Goal: Task Accomplishment & Management: Manage account settings

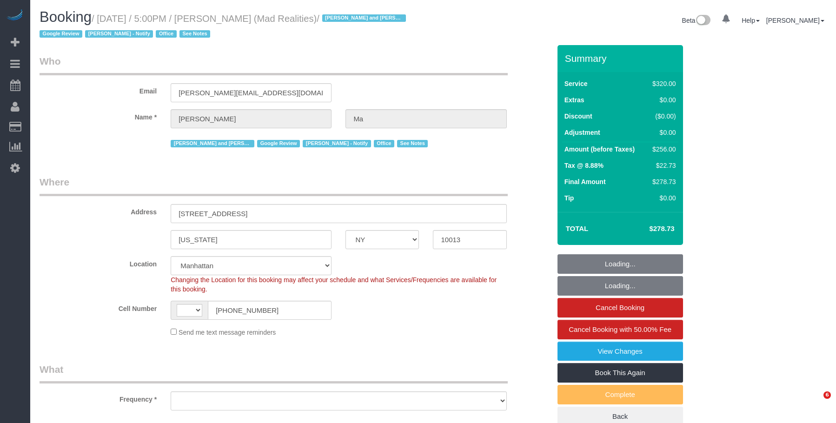
select select "NY"
select select "number:89"
select select "number:90"
select select "number:15"
select select "number:7"
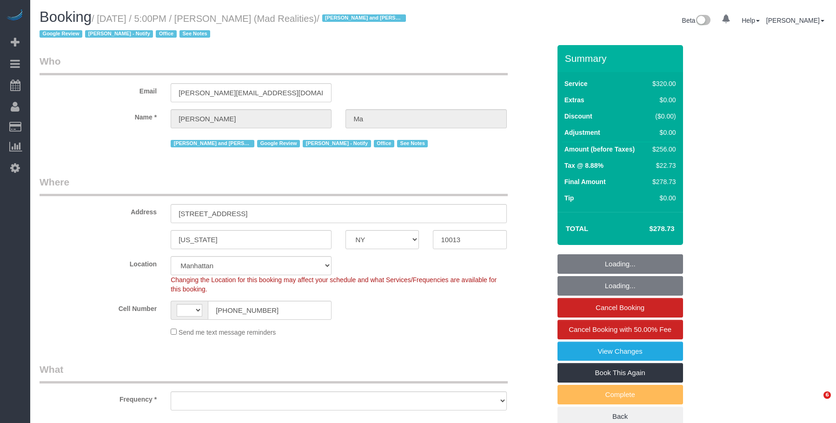
select select "string:US"
select select "object:1070"
select select "string:stripe-pm_1PsB1j4VGloSiKo7cb06islp"
select select "2"
select select "spot1"
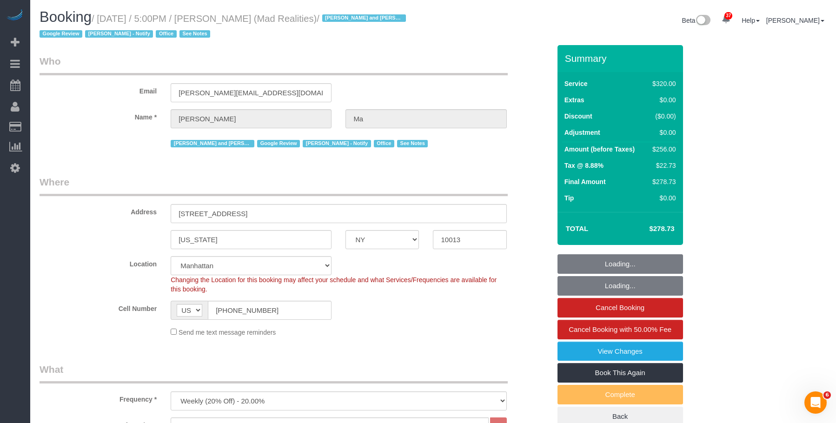
select select "object:1519"
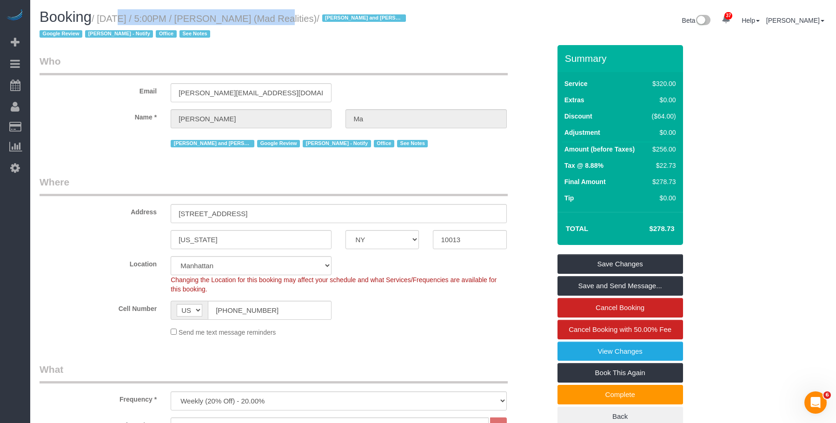
drag, startPoint x: 102, startPoint y: 18, endPoint x: 255, endPoint y: 20, distance: 152.5
click at [255, 20] on small "/ October 10, 2025 / 5:00PM / Alice Ma (Mad Realities) / Ana Rodriguez and Amid…" at bounding box center [224, 26] width 369 height 26
copy small "October 10, 2025 / 5:00PM / Alice Ma"
click at [110, 18] on small "/ October 10, 2025 / 5:00PM / Alice Ma (Mad Realities) / Ana Rodriguez and Amid…" at bounding box center [224, 26] width 369 height 26
drag, startPoint x: 102, startPoint y: 18, endPoint x: 322, endPoint y: 23, distance: 219.9
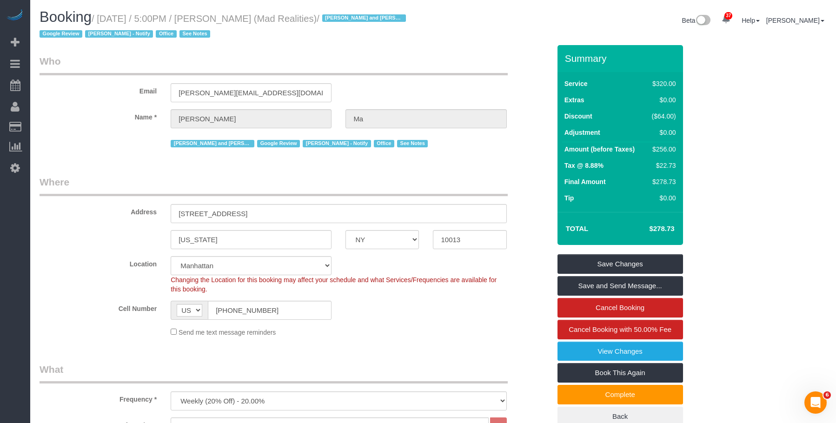
click at [322, 23] on small "/ October 10, 2025 / 5:00PM / Alice Ma (Mad Realities) / Ana Rodriguez and Amid…" at bounding box center [224, 26] width 369 height 26
copy small "October 10, 2025 / 5:00PM / Alice Ma (Mad Realities)"
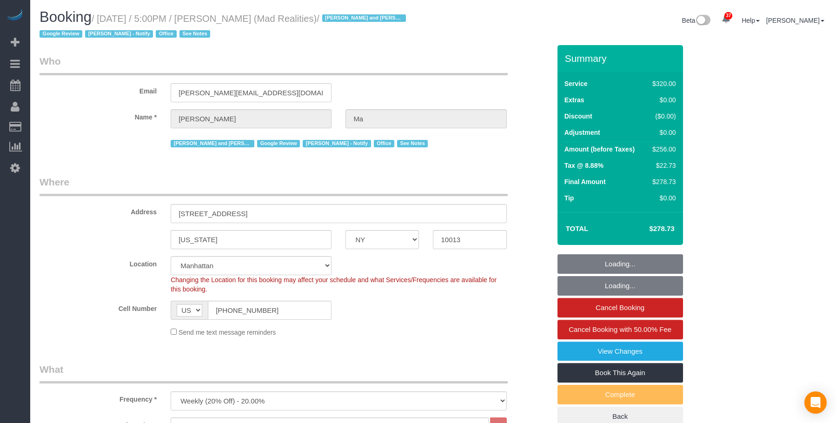
select select "NY"
select select "2"
select select "spot1"
select select "number:89"
select select "number:90"
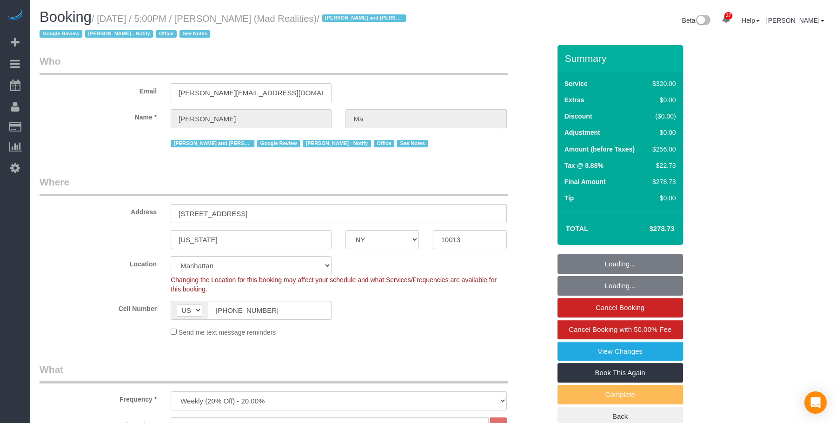
select select "number:15"
select select "number:7"
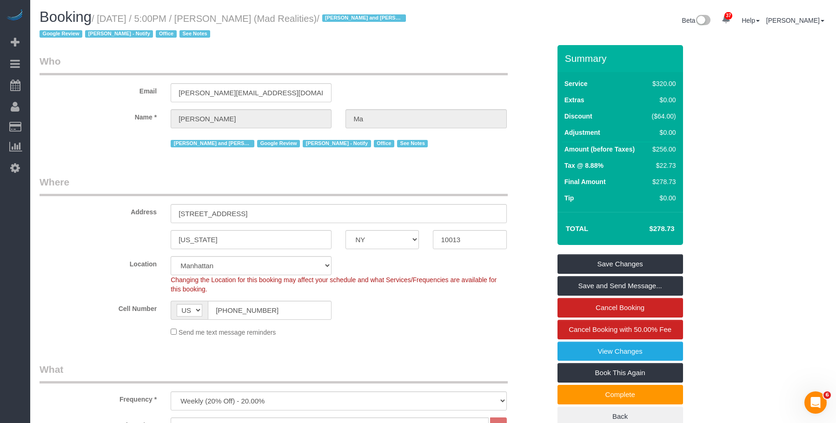
drag, startPoint x: 101, startPoint y: 22, endPoint x: 675, endPoint y: 193, distance: 599.2
click at [322, 23] on small "/ October 10, 2025 / 5:00PM / Alice Ma (Mad Realities) / Ana Rodriguez and Amid…" at bounding box center [224, 26] width 369 height 26
copy small "October 10, 2025 / 5:00PM / Alice Ma (Mad Realities)"
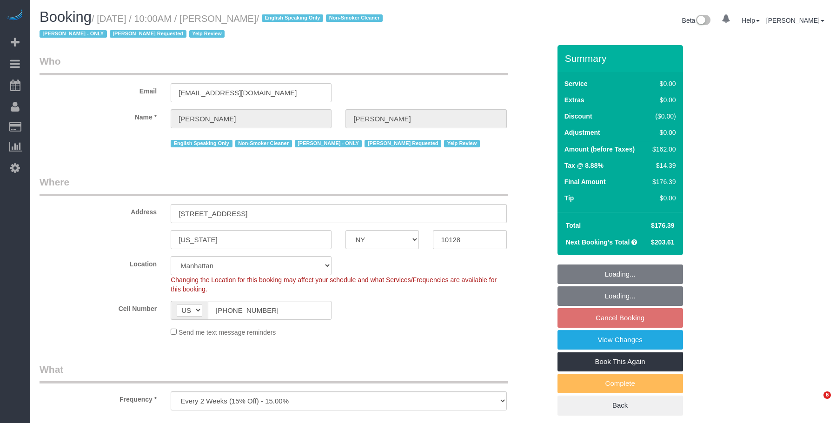
select select "NY"
select select "number:89"
select select "number:90"
select select "number:15"
select select "number:5"
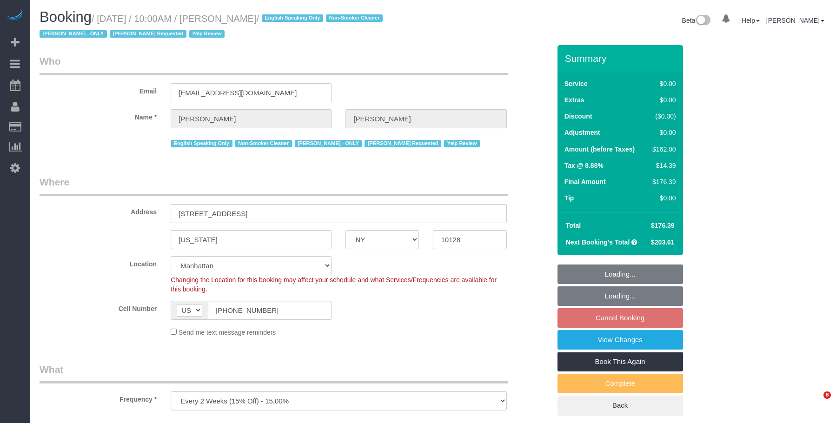
select select "2"
select select "object:1555"
select select "string:stripe-pm_1PsPP14VGloSiKo7KAxZUUsI"
select select "spot3"
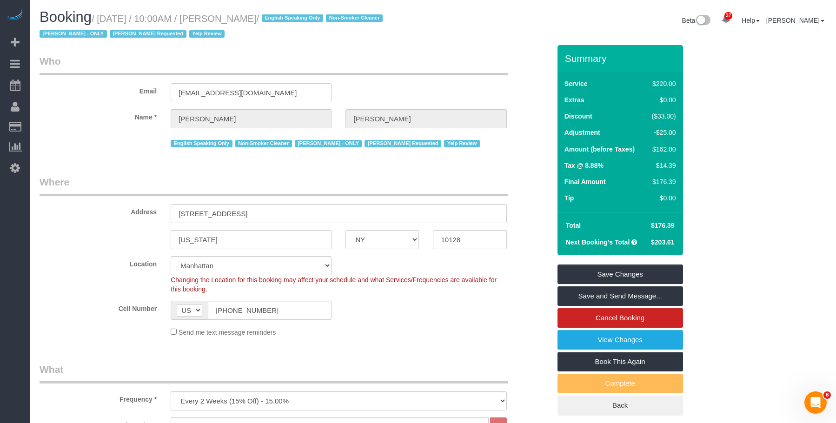
drag, startPoint x: 261, startPoint y: 93, endPoint x: 102, endPoint y: 89, distance: 159.1
click at [102, 89] on div "Email [EMAIL_ADDRESS][DOMAIN_NAME]" at bounding box center [295, 78] width 525 height 48
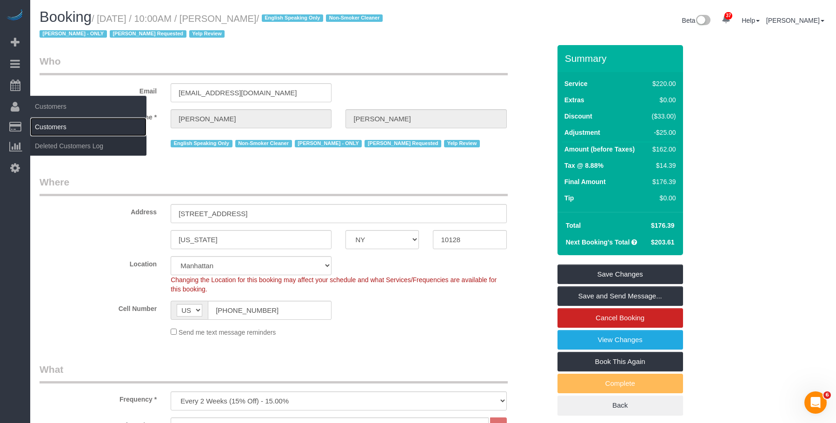
click at [65, 132] on link "Customers" at bounding box center [88, 127] width 116 height 19
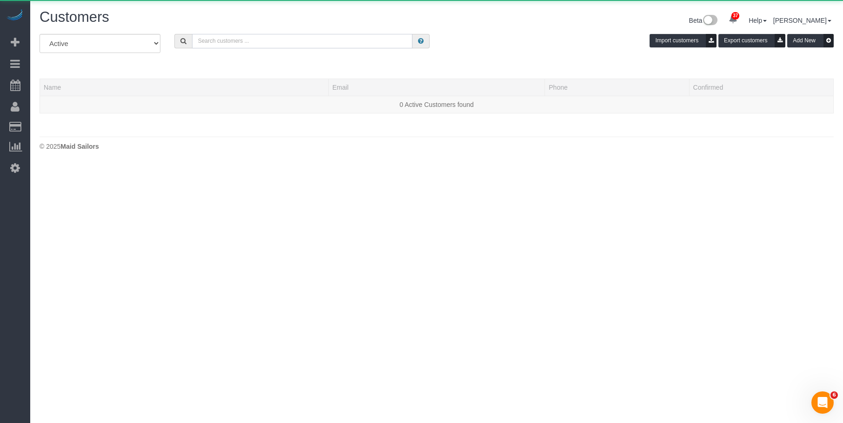
click at [309, 41] on input "text" at bounding box center [302, 41] width 220 height 14
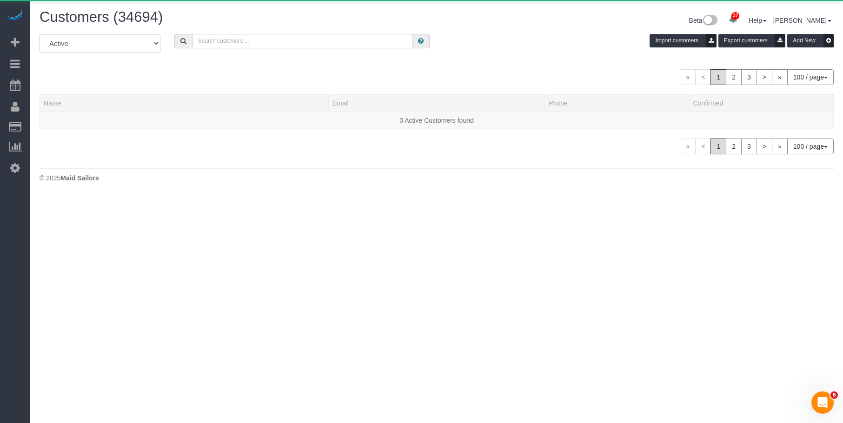
paste input "[EMAIL_ADDRESS][DOMAIN_NAME]"
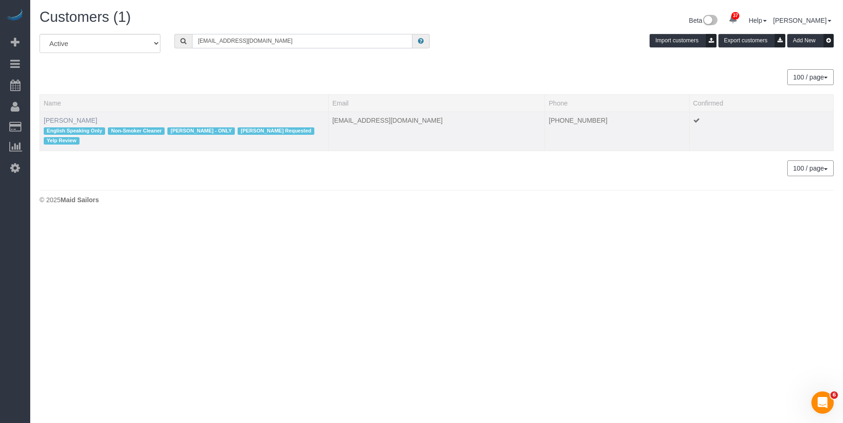
type input "[EMAIL_ADDRESS][DOMAIN_NAME]"
click at [73, 122] on link "[PERSON_NAME]" at bounding box center [70, 120] width 53 height 7
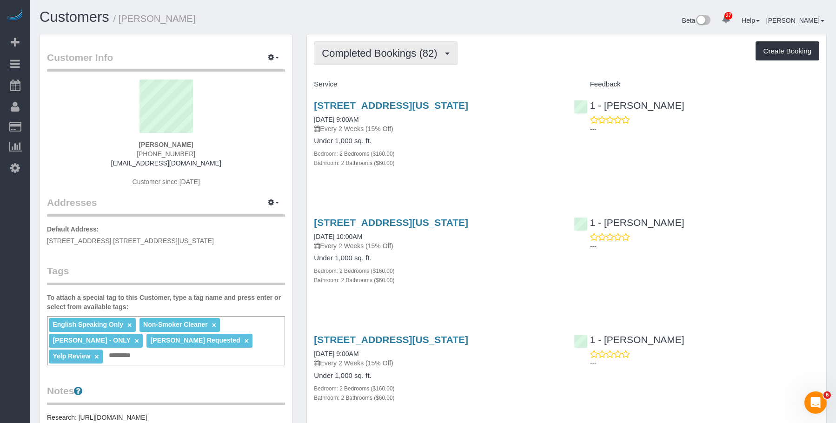
click at [390, 53] on span "Completed Bookings (82)" at bounding box center [382, 53] width 120 height 12
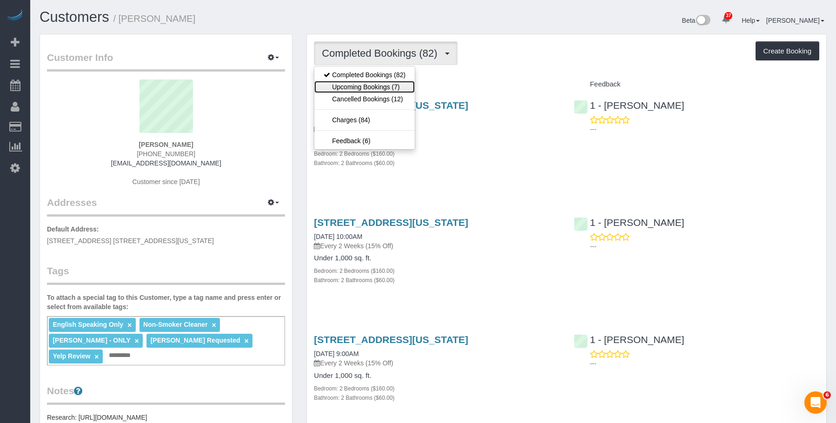
click at [379, 86] on link "Upcoming Bookings (7)" at bounding box center [364, 87] width 100 height 12
